Goal: Find specific page/section

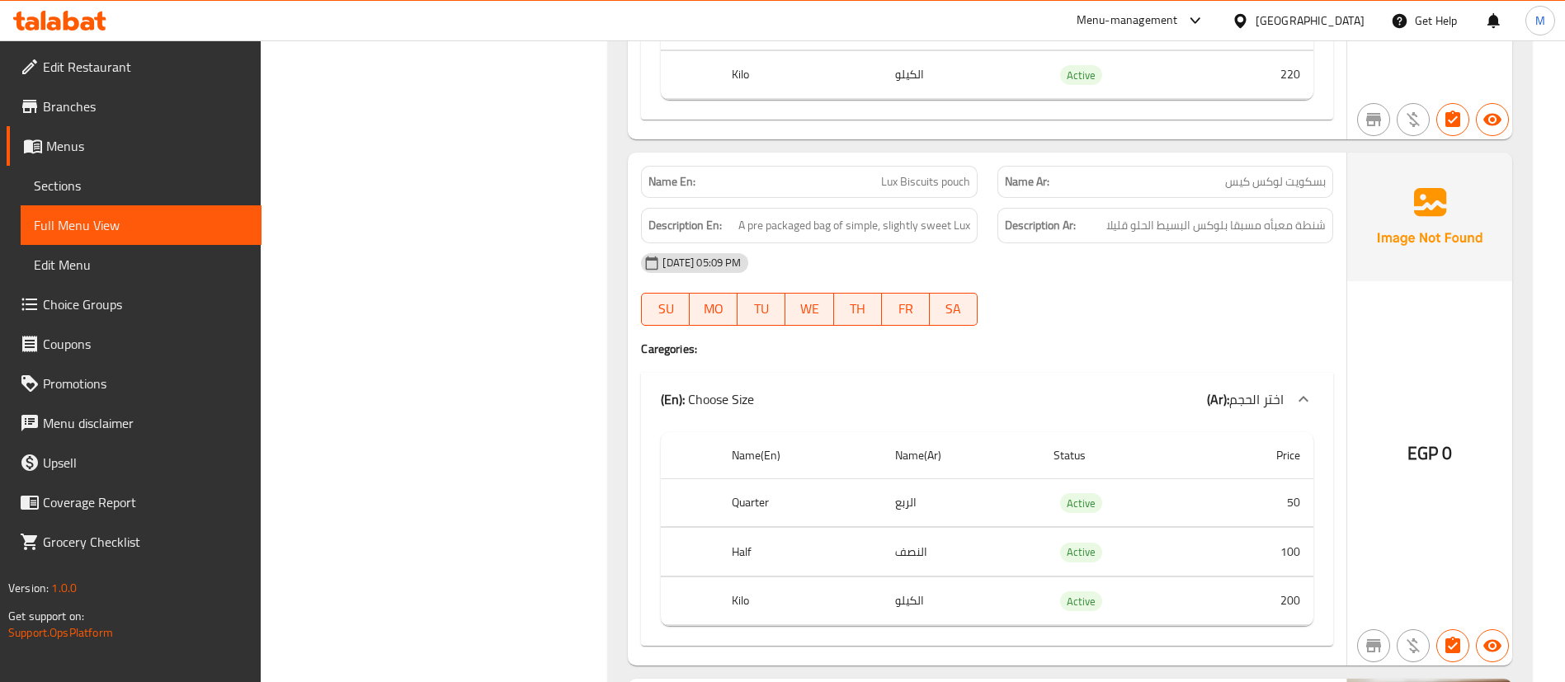
scroll to position [7590, 0]
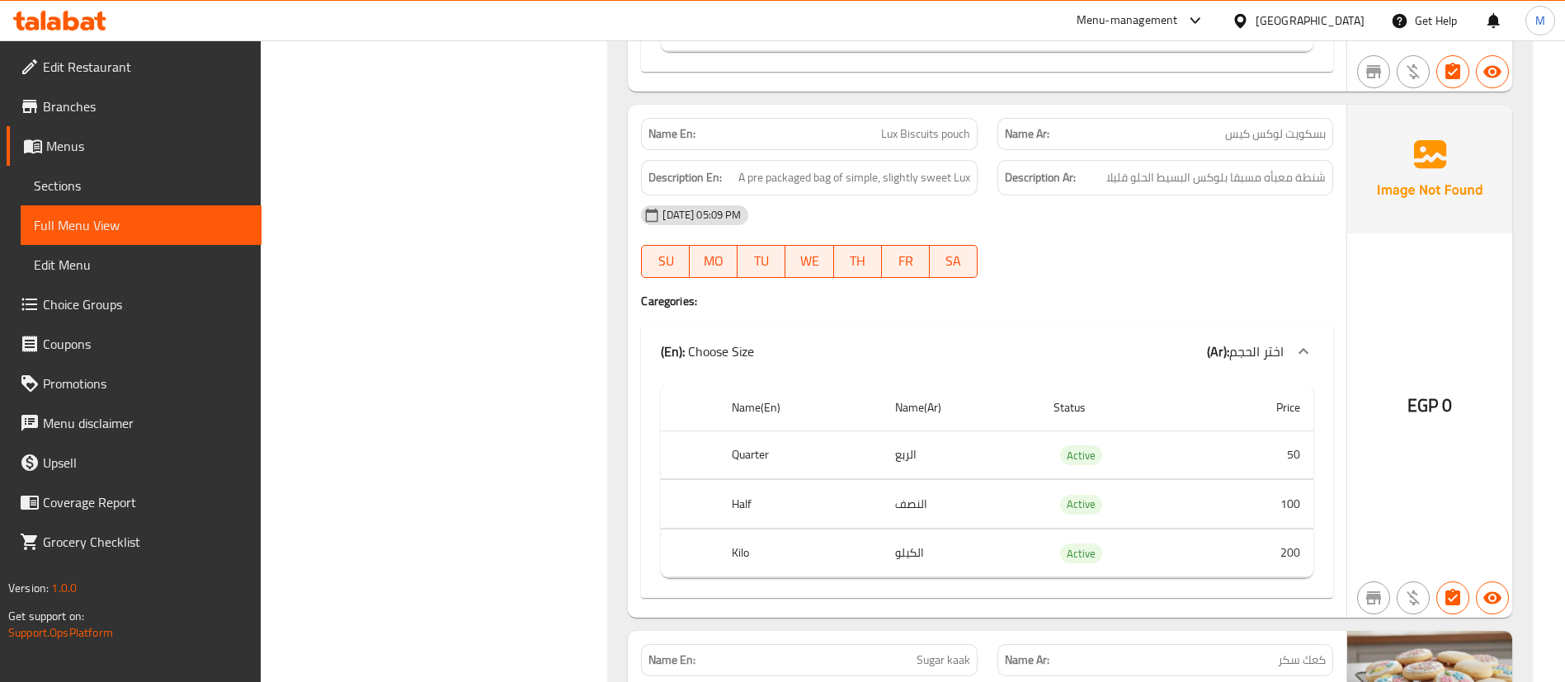
click at [949, 137] on span "Lux Biscuits pouch" at bounding box center [925, 133] width 89 height 17
copy span "pouch"
click at [1294, 135] on span "بسكويت لوكس كيس" at bounding box center [1275, 133] width 101 height 17
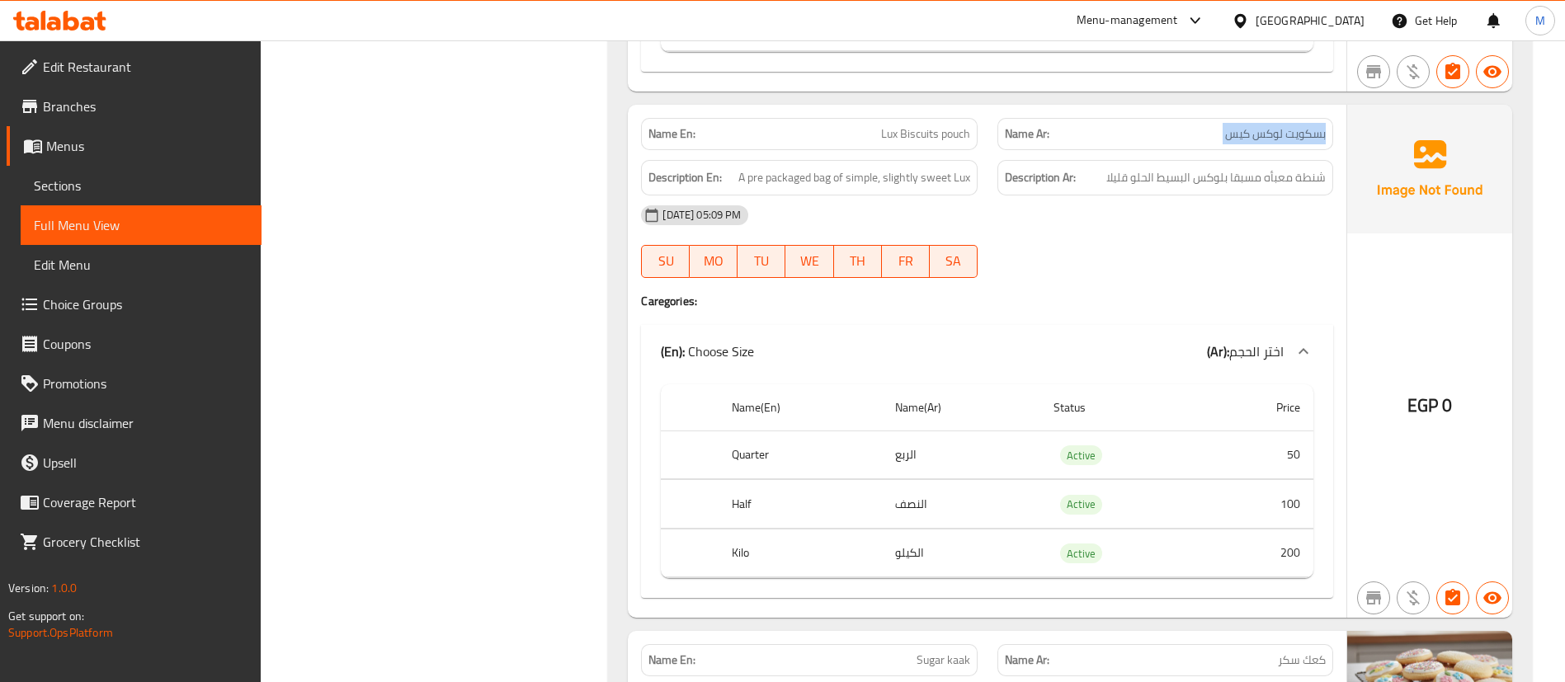
click at [1294, 135] on span "بسكويت لوكس كيس" at bounding box center [1275, 133] width 101 height 17
copy span "بسكويت لوكس كيس"
click at [939, 132] on span "Lux Biscuits pouch" at bounding box center [925, 133] width 89 height 17
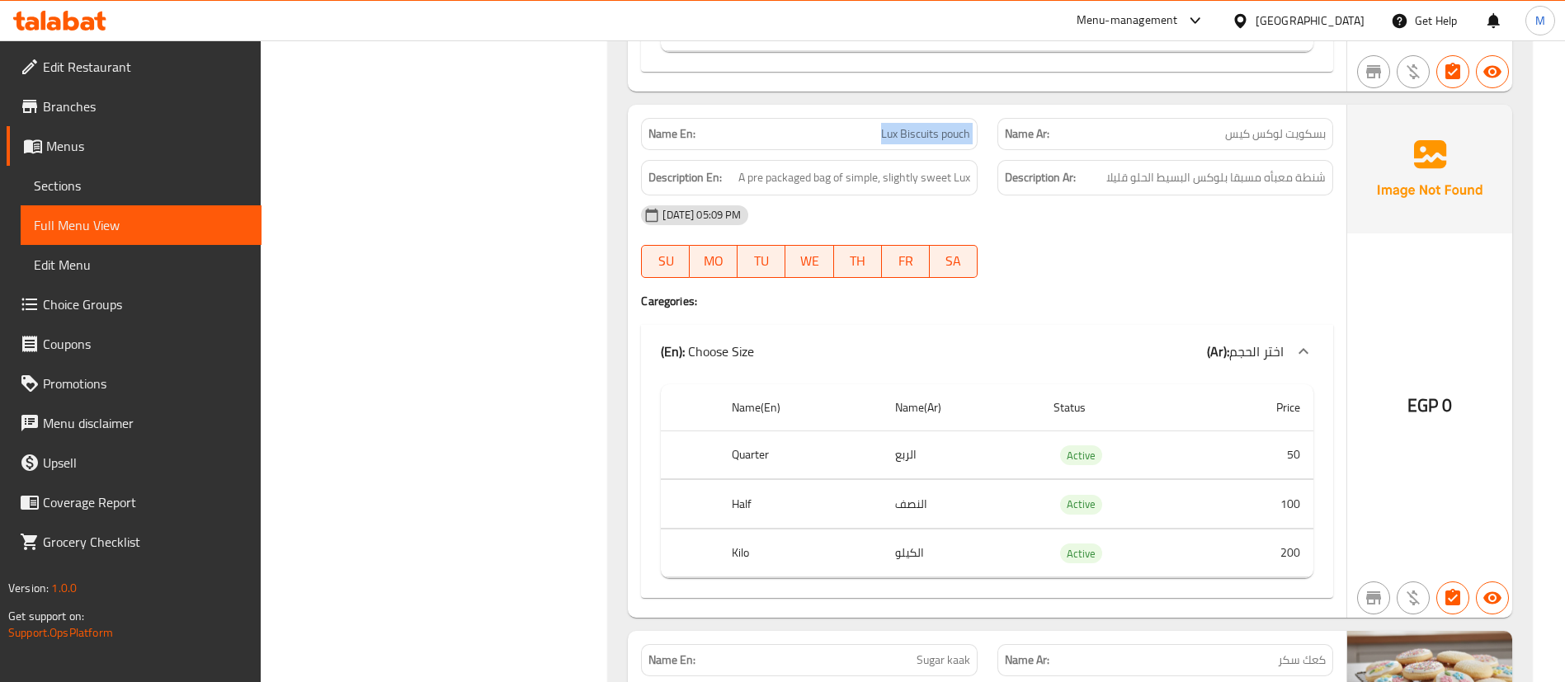
copy span "Lux Biscuits pouch"
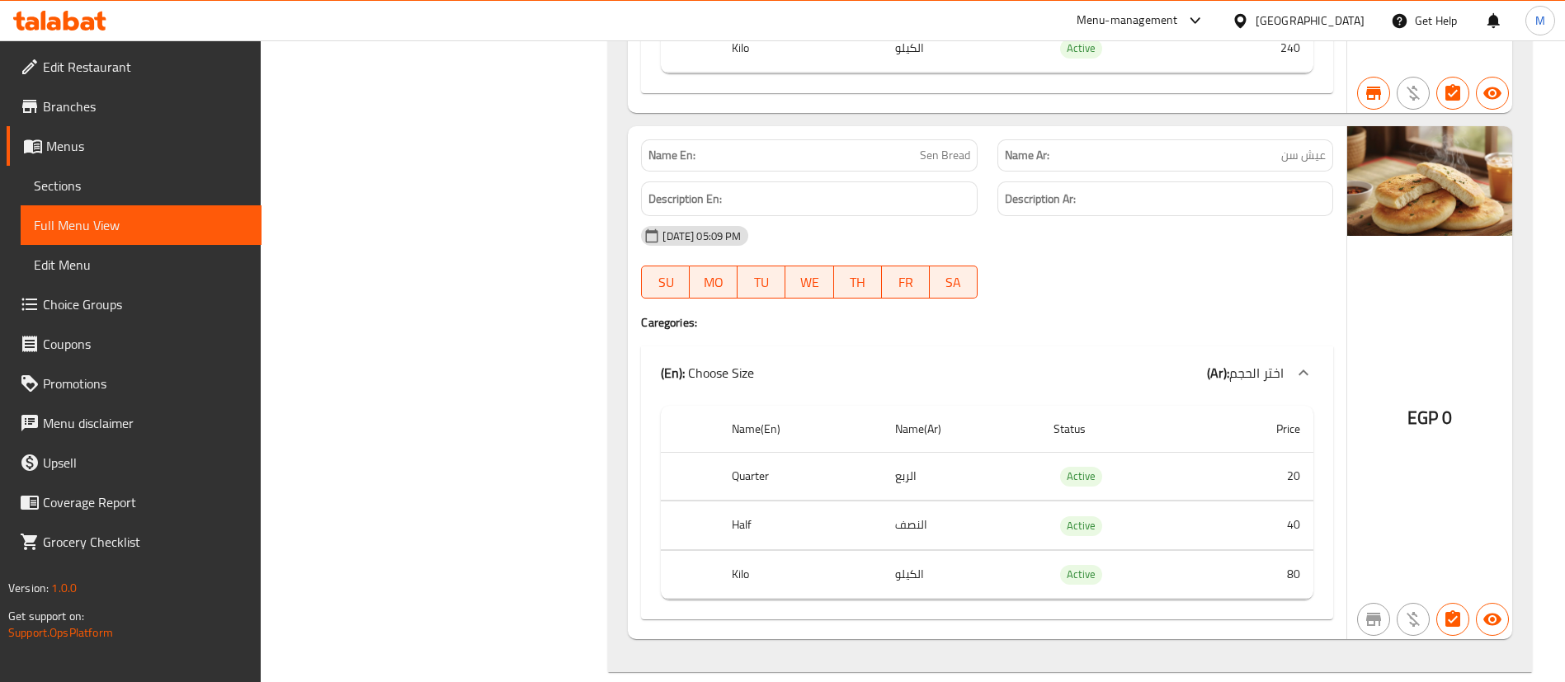
scroll to position [10339, 0]
